Goal: Information Seeking & Learning: Learn about a topic

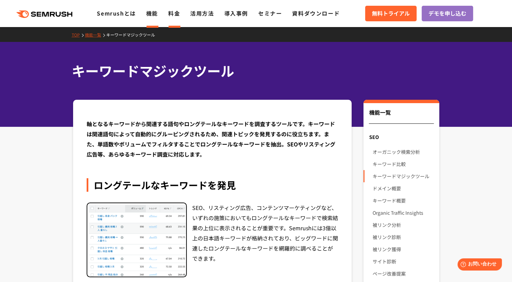
click at [174, 15] on link "料金" at bounding box center [174, 13] width 12 height 8
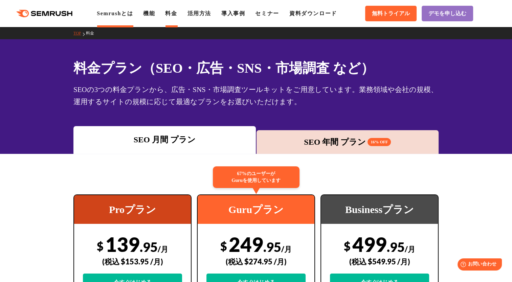
click at [118, 12] on link "Semrushとは" at bounding box center [115, 13] width 36 height 6
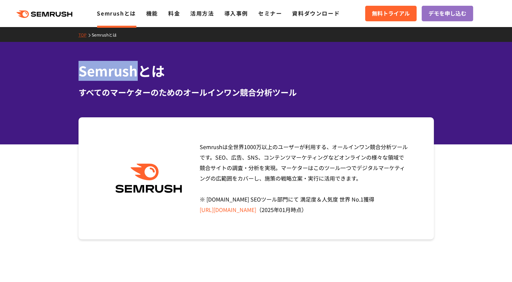
drag, startPoint x: 78, startPoint y: 73, endPoint x: 134, endPoint y: 75, distance: 55.5
click at [134, 75] on h1 "Semrushとは" at bounding box center [255, 71] width 355 height 20
drag, startPoint x: 134, startPoint y: 75, endPoint x: 119, endPoint y: 70, distance: 15.5
